Goal: Complete application form

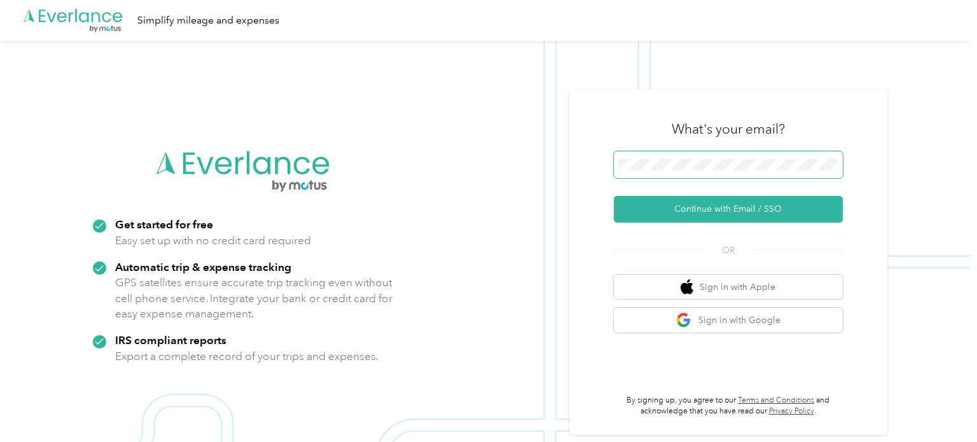
click at [673, 156] on span at bounding box center [728, 164] width 229 height 27
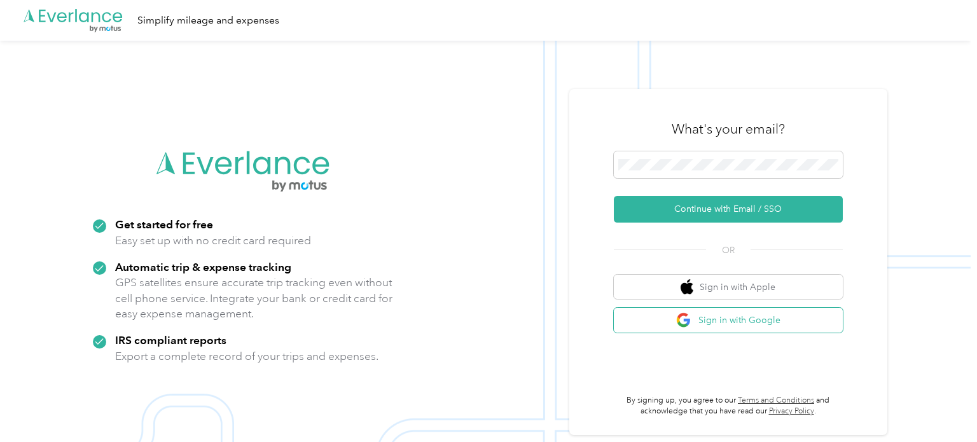
click at [687, 325] on img "button" at bounding box center [684, 320] width 16 height 16
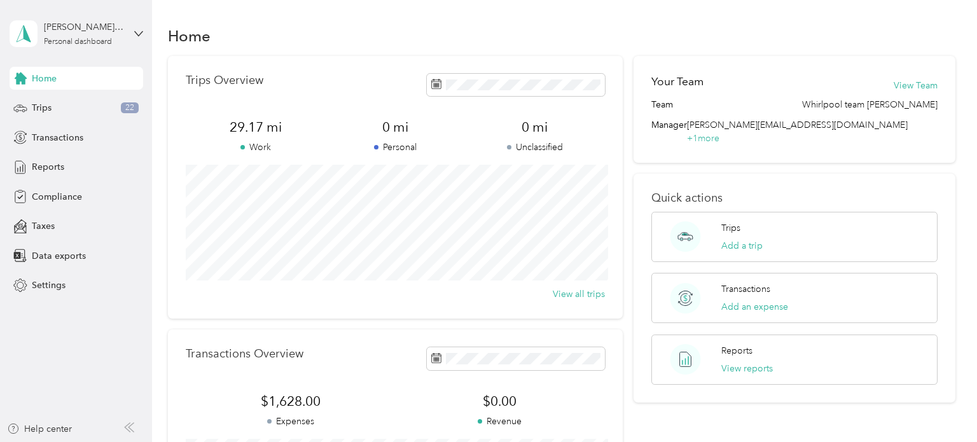
click at [327, 21] on div "Home Trips Overview 29.17 mi Work 0 mi Personal 0 mi Unclassified View all trip…" at bounding box center [561, 317] width 819 height 635
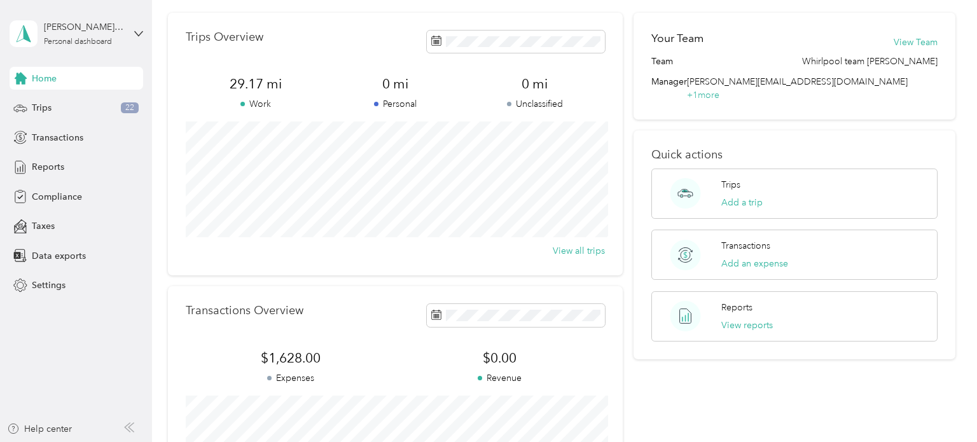
scroll to position [45, 0]
click at [66, 195] on span "Compliance" at bounding box center [57, 196] width 50 height 13
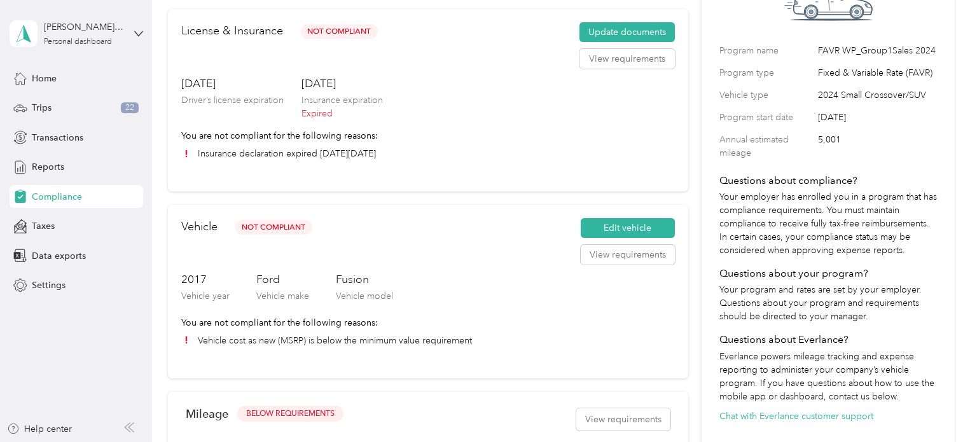
scroll to position [125, 0]
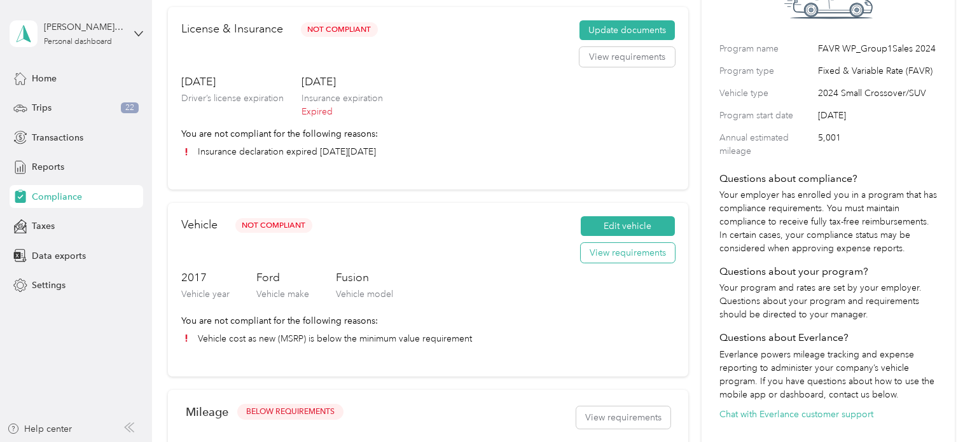
click at [611, 248] on button "View requirements" at bounding box center [628, 253] width 94 height 20
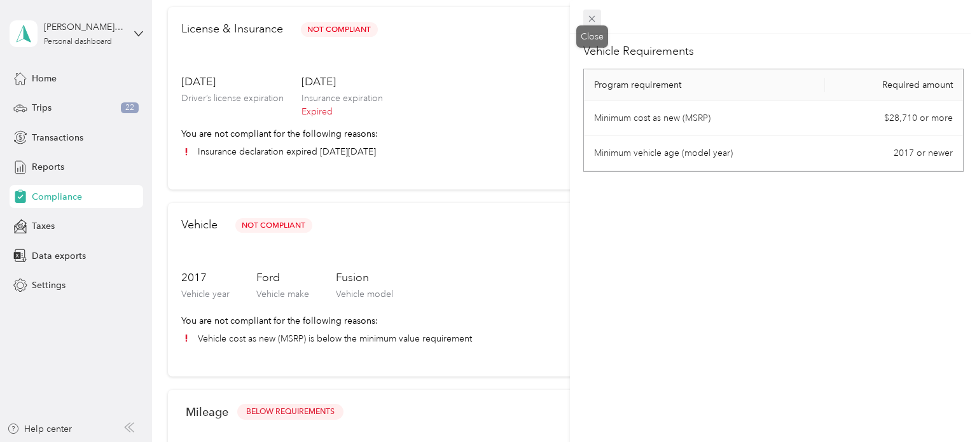
click at [594, 20] on icon at bounding box center [592, 18] width 11 height 11
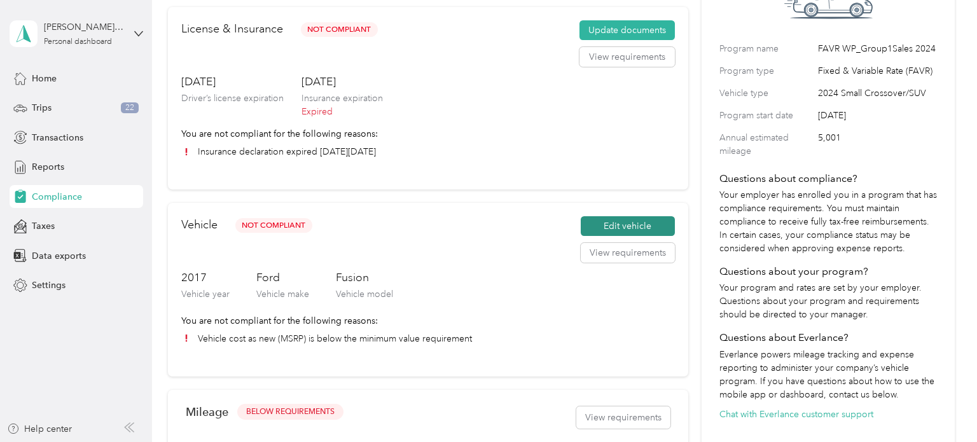
click at [618, 228] on button "Edit vehicle" at bounding box center [628, 226] width 94 height 20
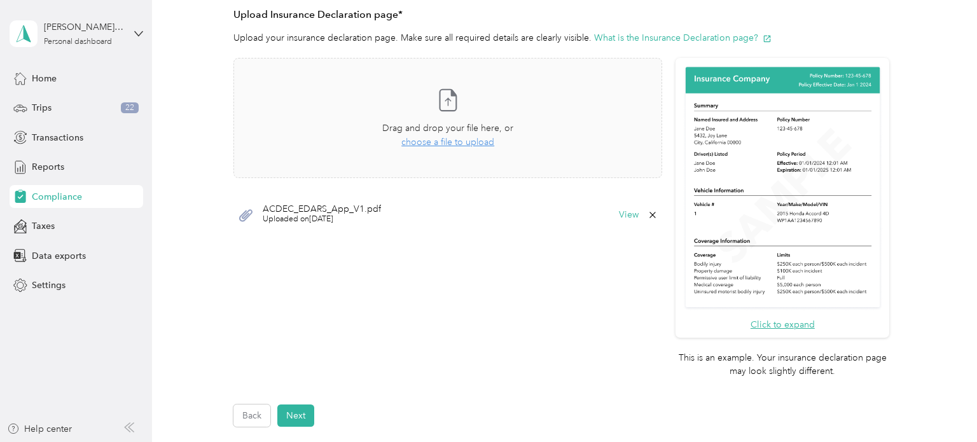
scroll to position [337, 0]
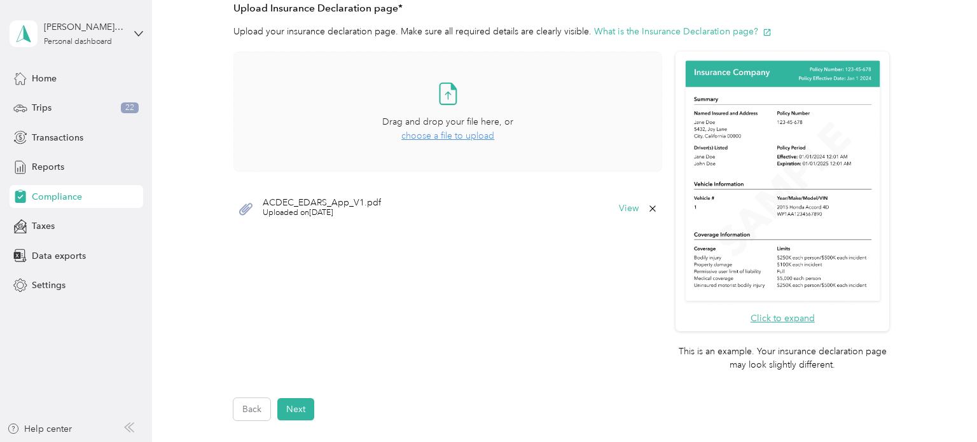
click at [459, 134] on span "choose a file to upload" at bounding box center [447, 135] width 93 height 11
click at [298, 406] on button "Next" at bounding box center [295, 409] width 37 height 22
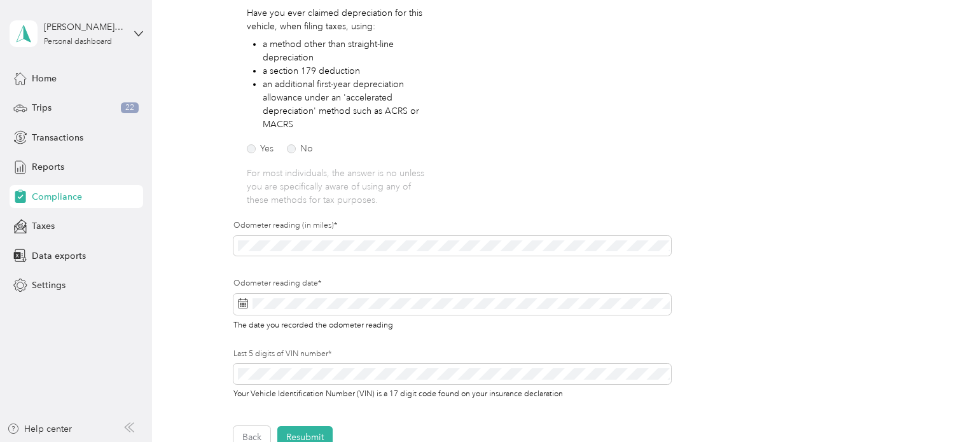
scroll to position [237, 0]
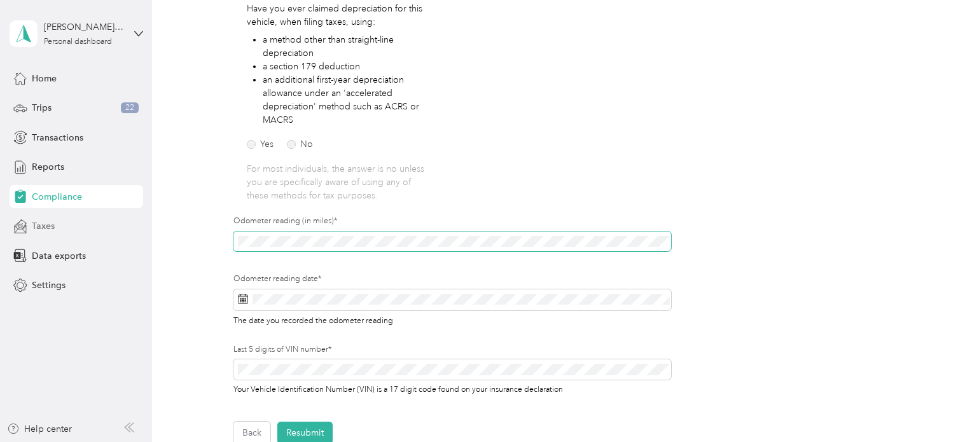
click at [131, 230] on section "[PERSON_NAME] [PERSON_NAME] Personal dashboard Home Trips 22 Transactions Repor…" at bounding box center [485, 221] width 971 height 442
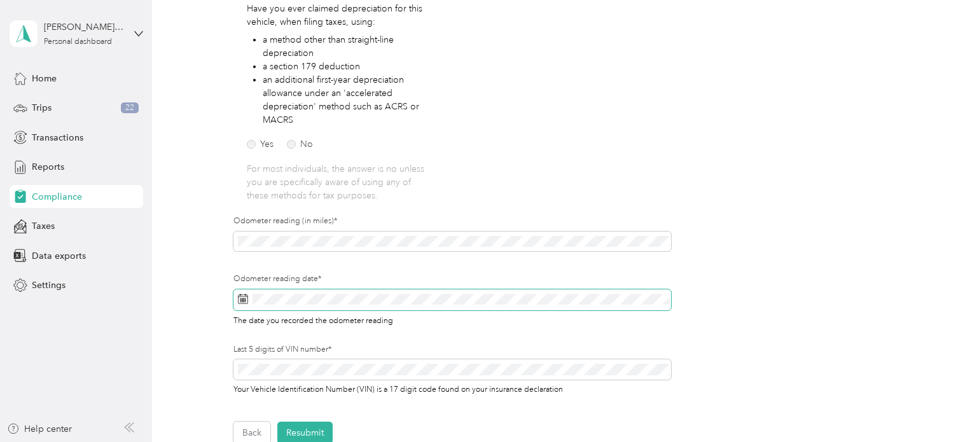
click at [242, 295] on icon at bounding box center [243, 299] width 10 height 10
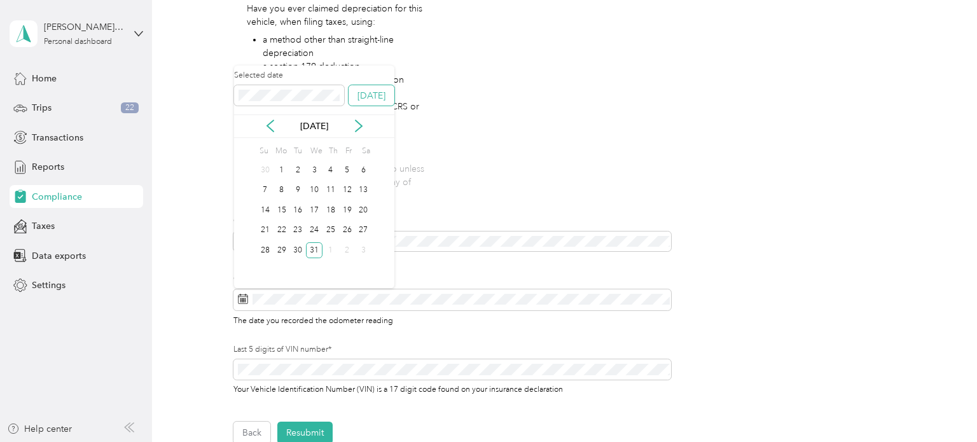
click at [368, 99] on button "[DATE]" at bounding box center [372, 95] width 46 height 20
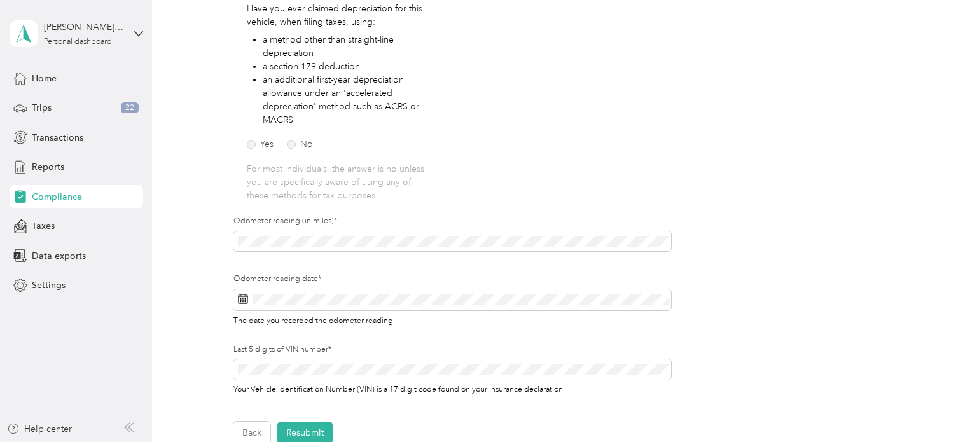
scroll to position [423, 0]
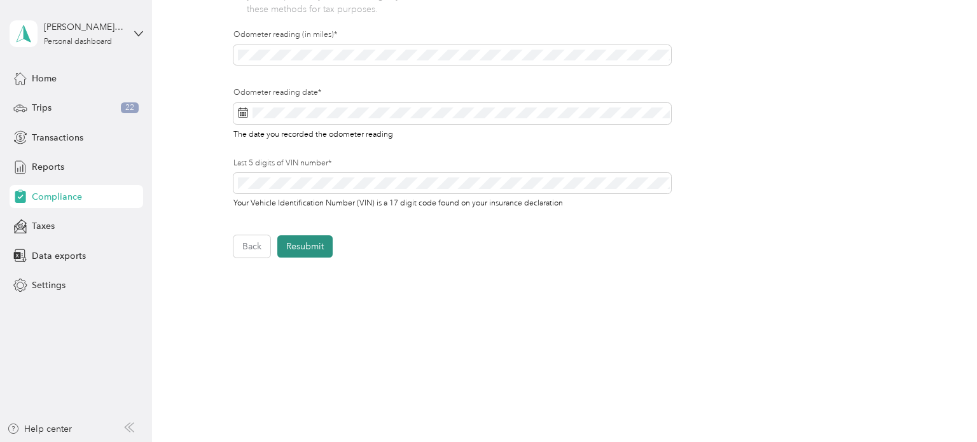
click at [321, 251] on button "Resubmit" at bounding box center [304, 246] width 55 height 22
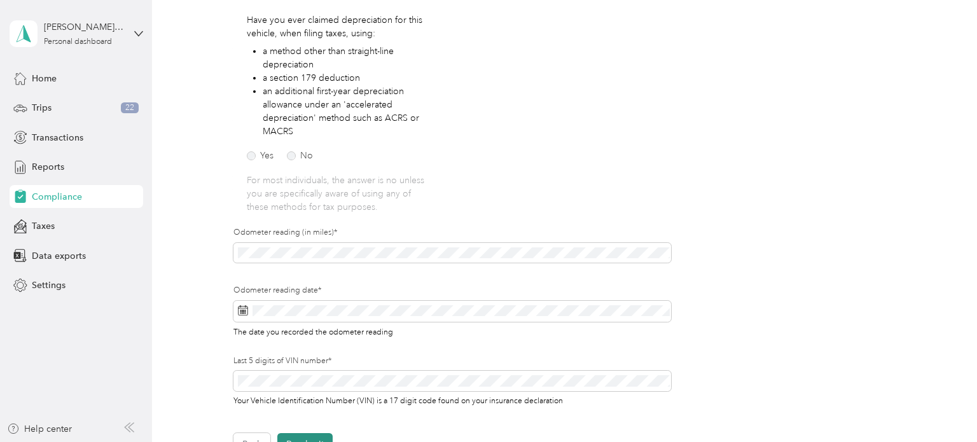
scroll to position [15, 0]
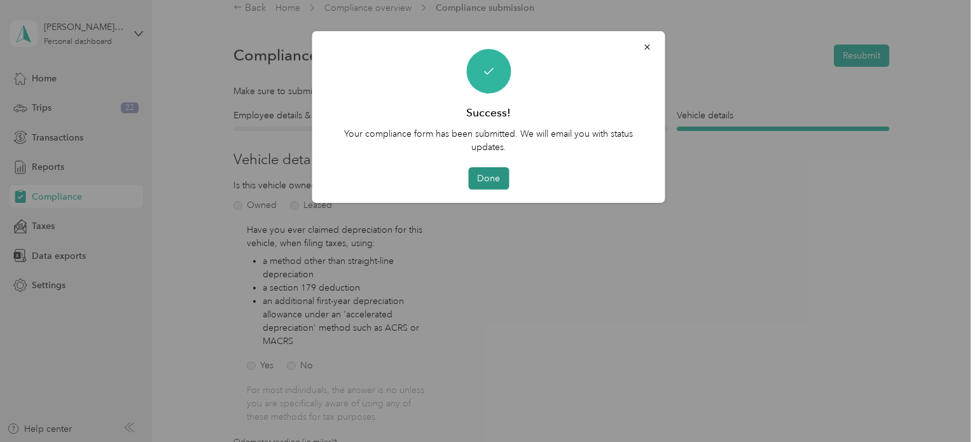
click at [487, 188] on button "Done" at bounding box center [488, 178] width 41 height 22
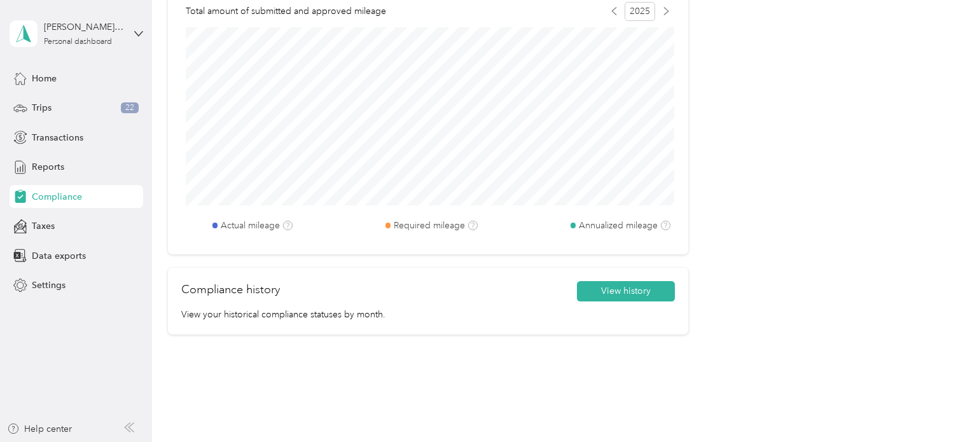
scroll to position [662, 0]
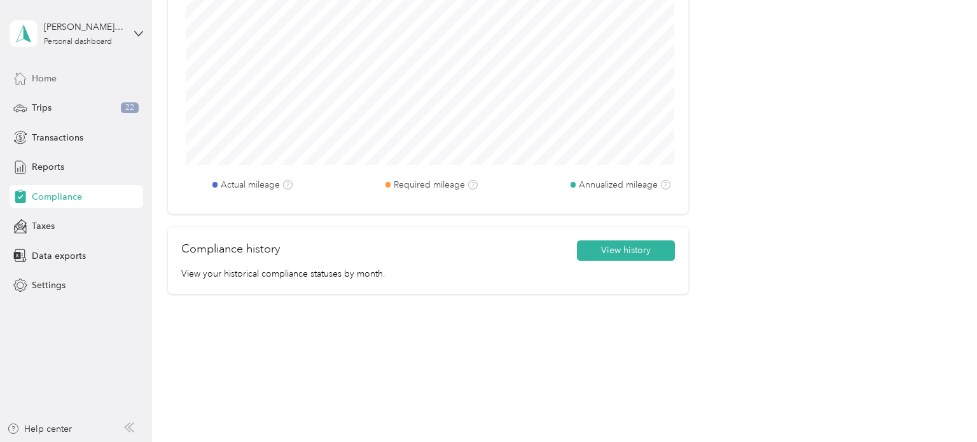
click at [93, 76] on div "Home" at bounding box center [77, 78] width 134 height 23
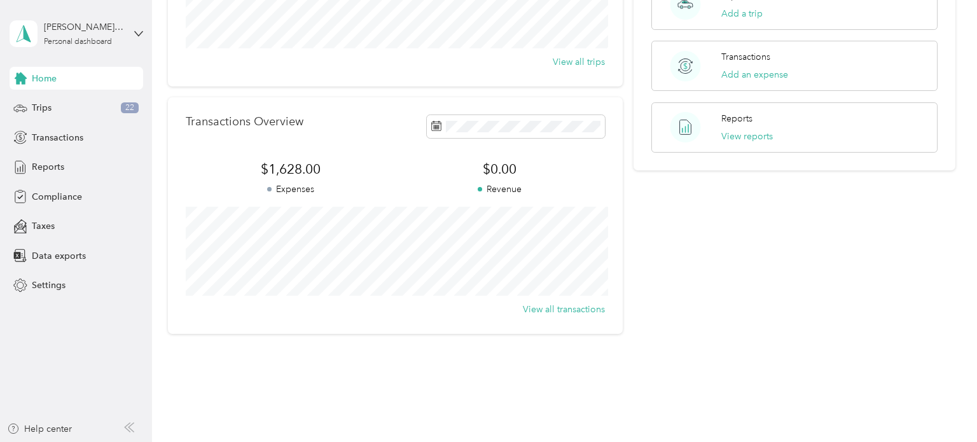
scroll to position [255, 0]
